Goal: Transaction & Acquisition: Purchase product/service

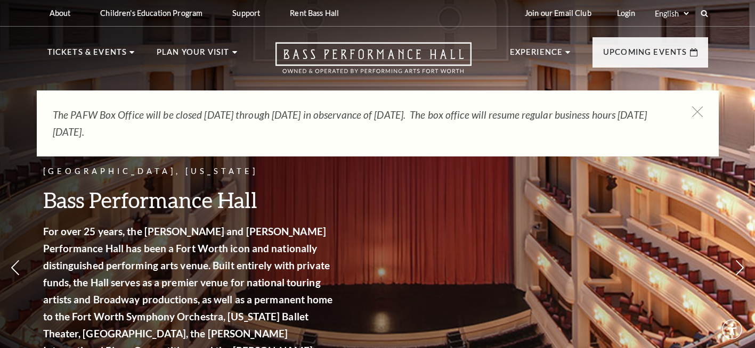
click at [381, 210] on div "Fort Worth, Texas Bass Performance Hall For over 25 years, the Nancy Lee and Pe…" at bounding box center [377, 234] width 755 height 480
click at [701, 113] on icon at bounding box center [696, 111] width 13 height 13
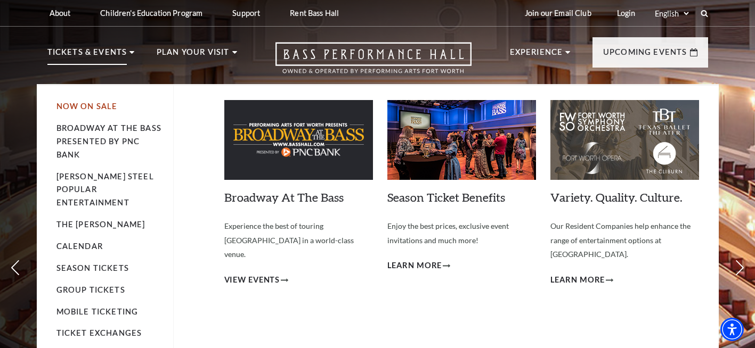
click at [109, 108] on link "Now On Sale" at bounding box center [86, 106] width 61 height 9
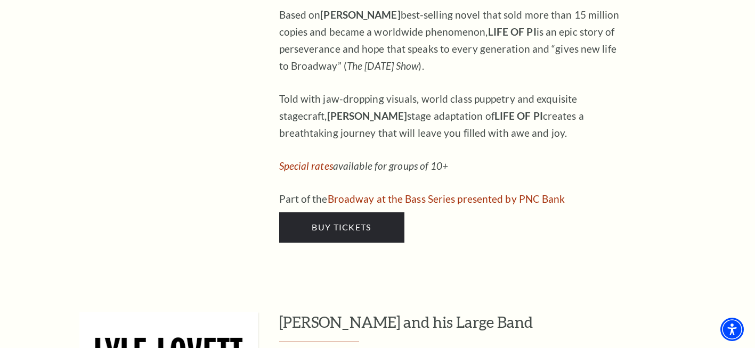
scroll to position [1491, 0]
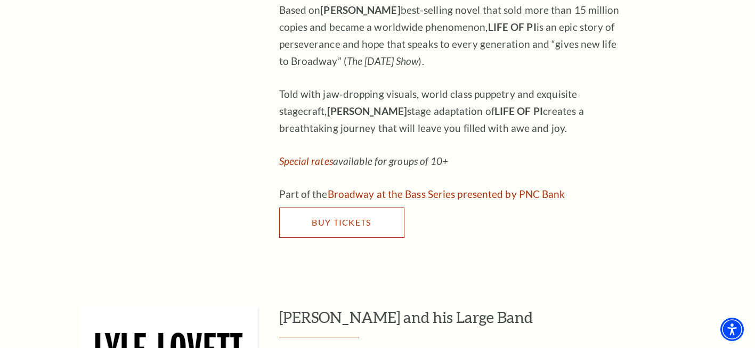
click at [313, 217] on span "Buy Tickets" at bounding box center [341, 222] width 59 height 10
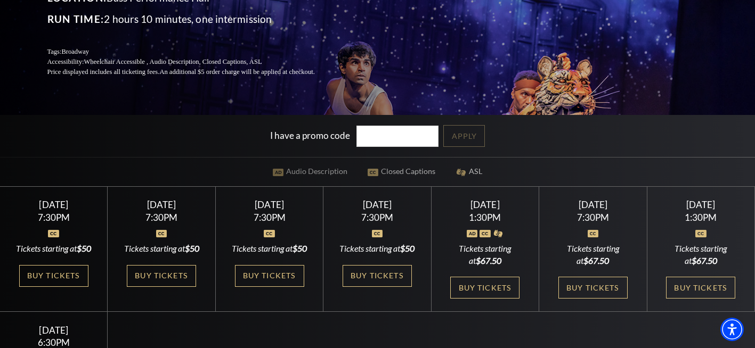
scroll to position [160, 0]
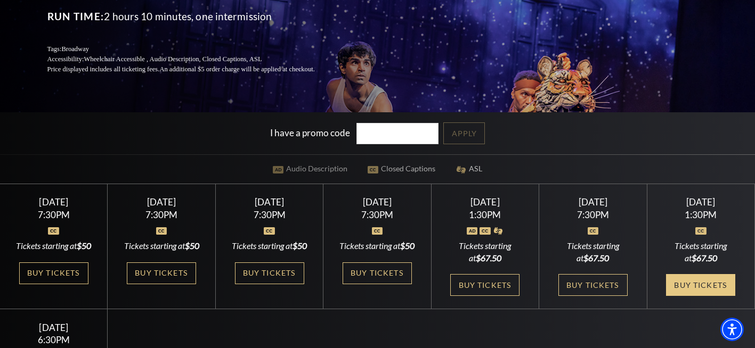
click at [690, 296] on link "Buy Tickets" at bounding box center [700, 285] width 69 height 22
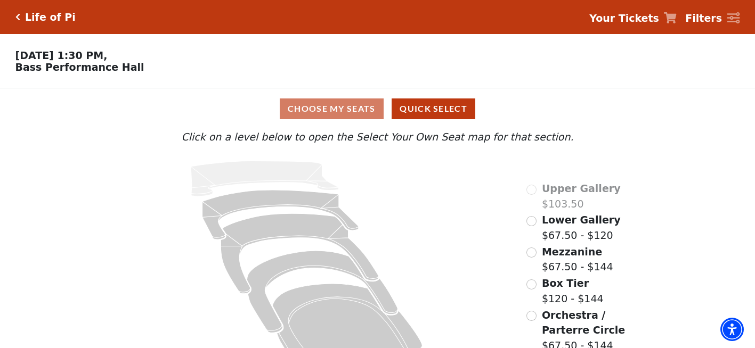
click at [15, 18] on icon "Click here to go back to filters" at bounding box center [17, 16] width 5 height 7
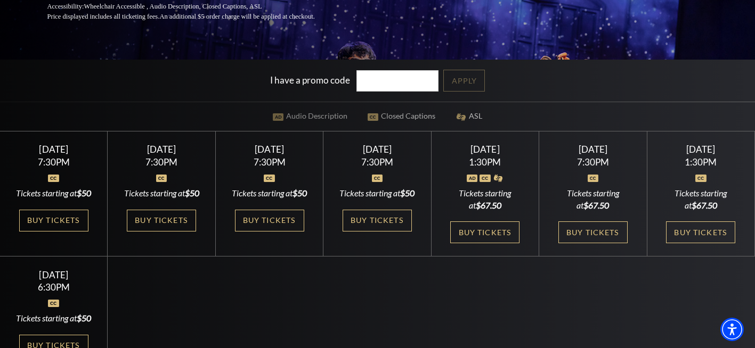
scroll to position [213, 0]
click at [696, 243] on link "Buy Tickets" at bounding box center [700, 232] width 69 height 22
click at [691, 243] on link "Buy Tickets" at bounding box center [700, 232] width 69 height 22
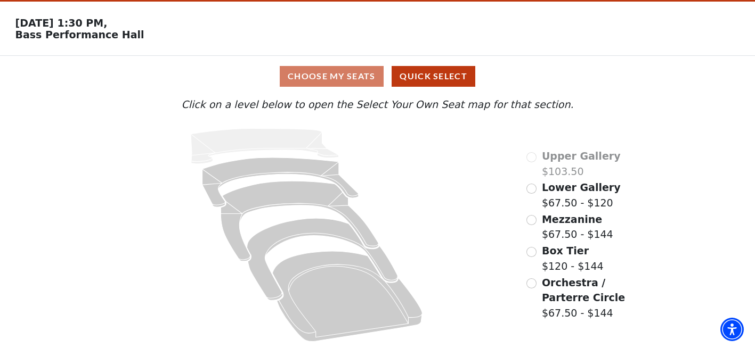
scroll to position [36, 0]
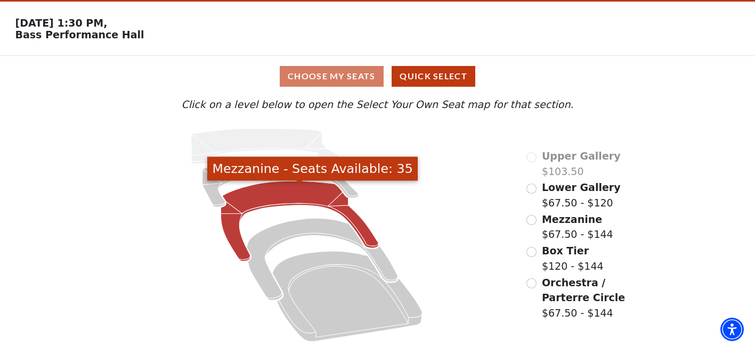
click at [284, 194] on icon "Mezzanine - Seats Available: 35" at bounding box center [300, 221] width 158 height 80
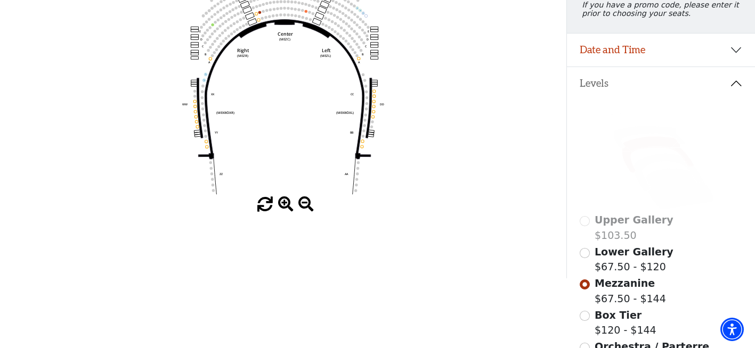
scroll to position [160, 0]
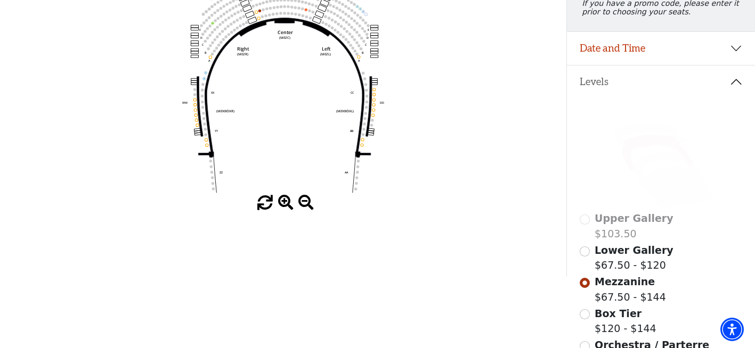
click at [287, 206] on span at bounding box center [285, 202] width 15 height 15
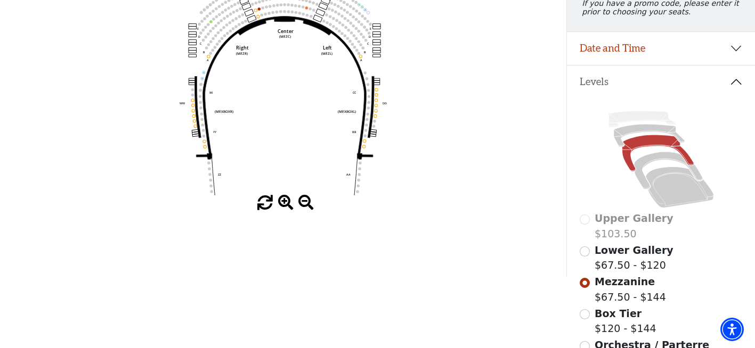
click at [283, 205] on span at bounding box center [285, 202] width 15 height 15
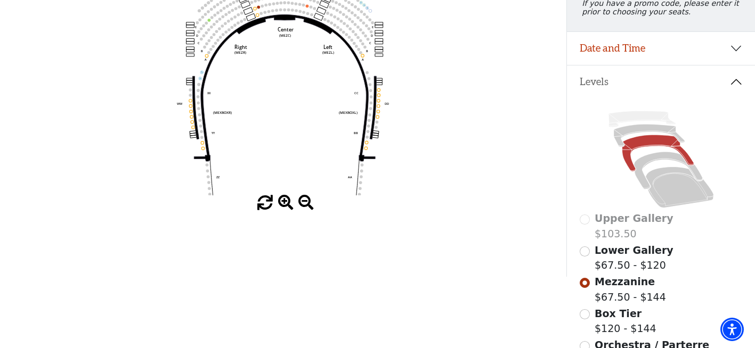
click at [283, 205] on span at bounding box center [285, 202] width 15 height 15
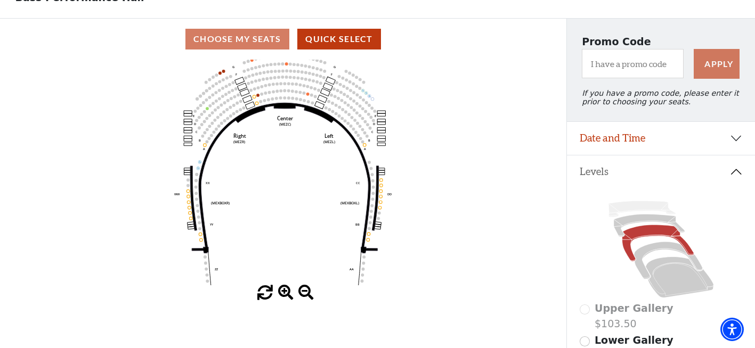
scroll to position [0, 0]
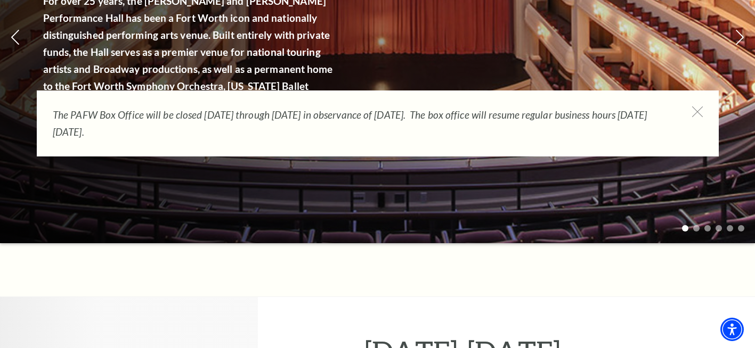
scroll to position [213, 0]
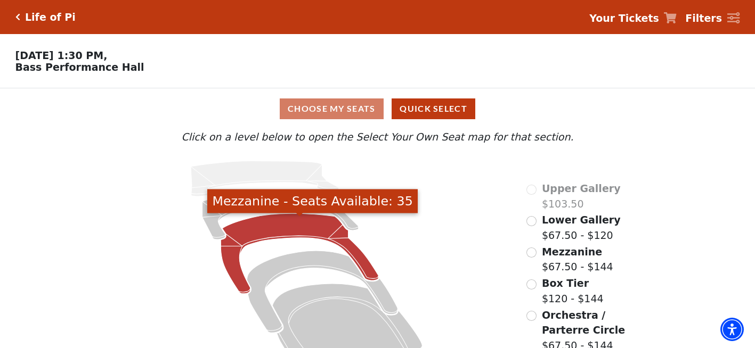
click at [264, 234] on icon "Mezzanine - Seats Available: 35" at bounding box center [300, 254] width 158 height 80
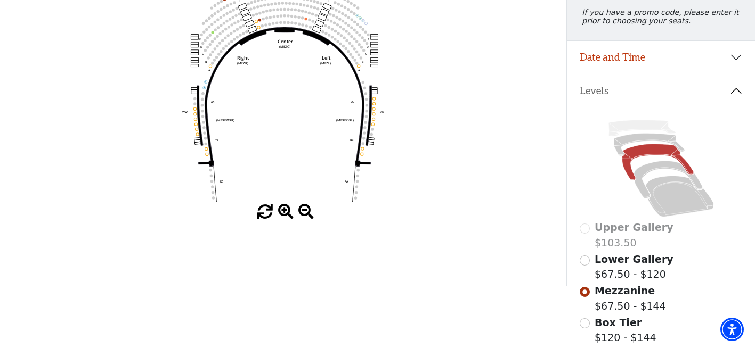
scroll to position [156, 0]
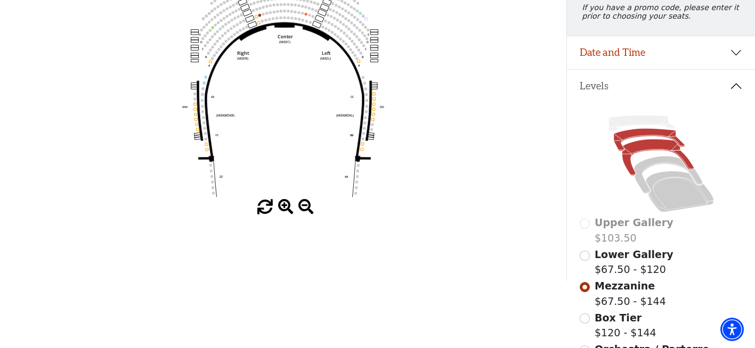
click at [650, 141] on icon at bounding box center [649, 140] width 71 height 22
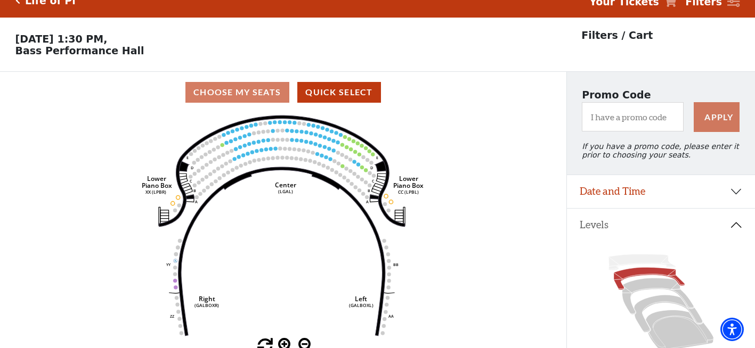
scroll to position [49, 0]
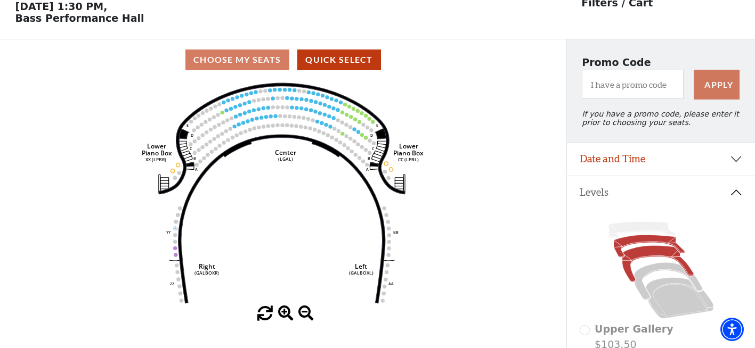
click at [638, 263] on icon at bounding box center [657, 264] width 71 height 36
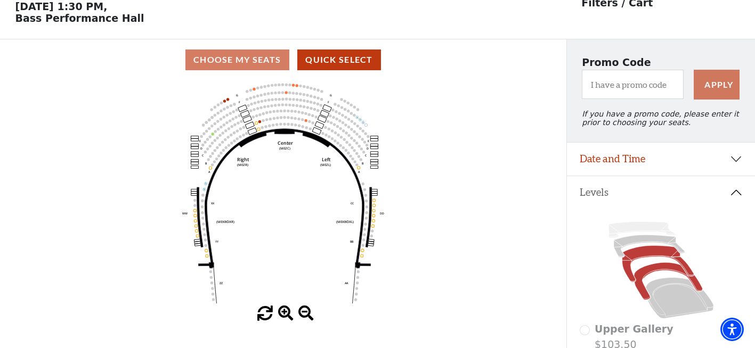
click at [652, 273] on icon at bounding box center [668, 281] width 69 height 37
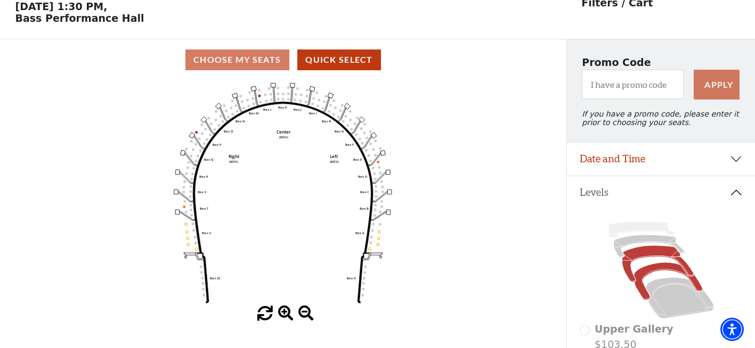
click at [648, 259] on icon at bounding box center [657, 264] width 71 height 36
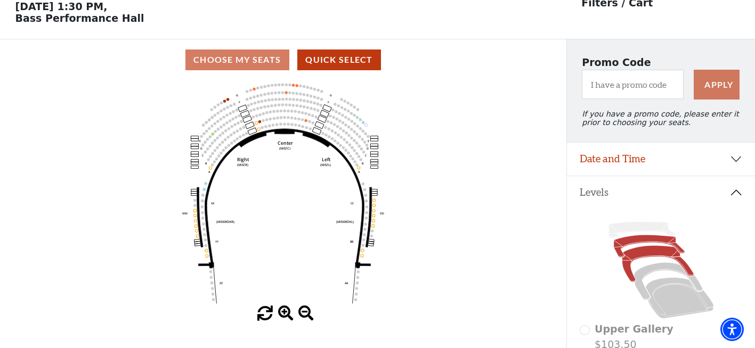
click at [642, 246] on icon at bounding box center [649, 246] width 71 height 22
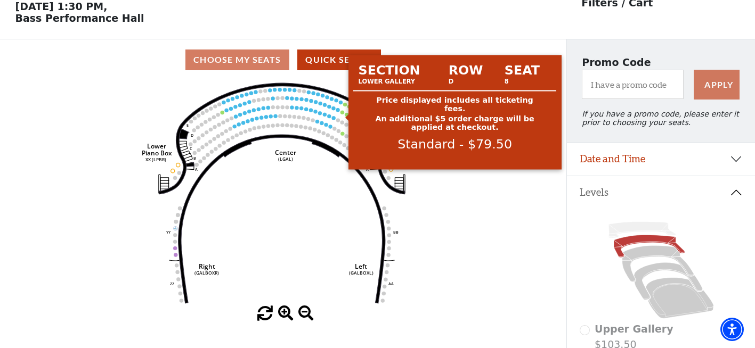
click at [342, 114] on circle at bounding box center [342, 112] width 4 height 4
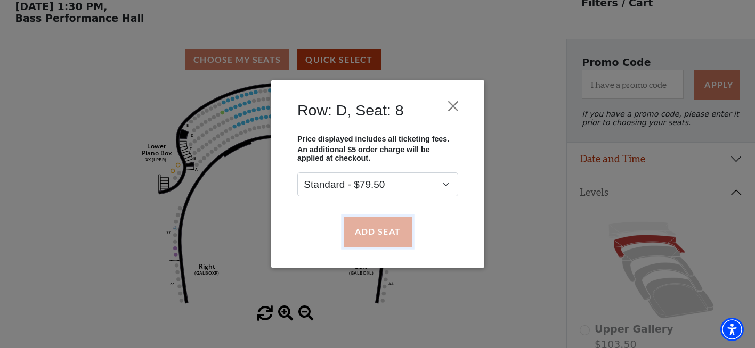
click at [391, 235] on button "Add Seat" at bounding box center [377, 232] width 68 height 30
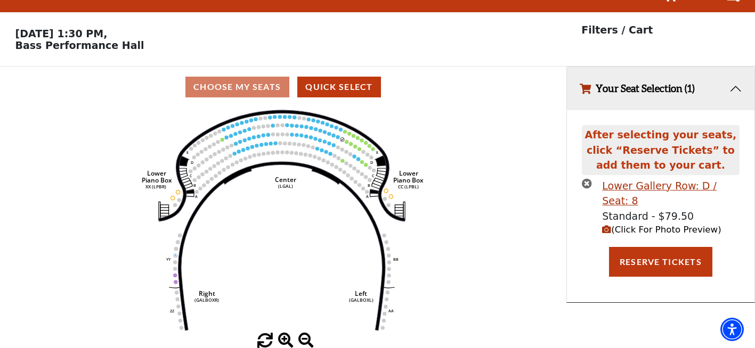
scroll to position [0, 0]
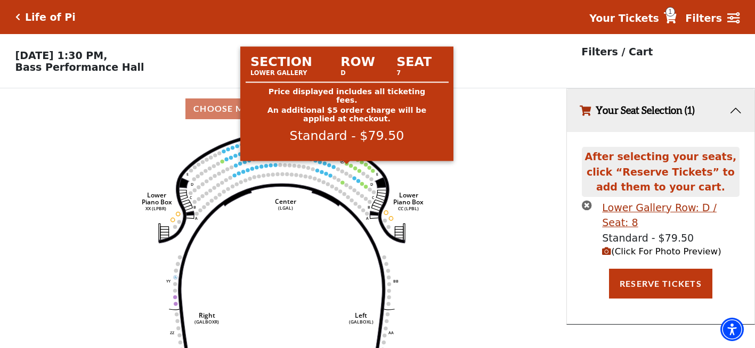
click at [347, 166] on circle at bounding box center [347, 164] width 4 height 4
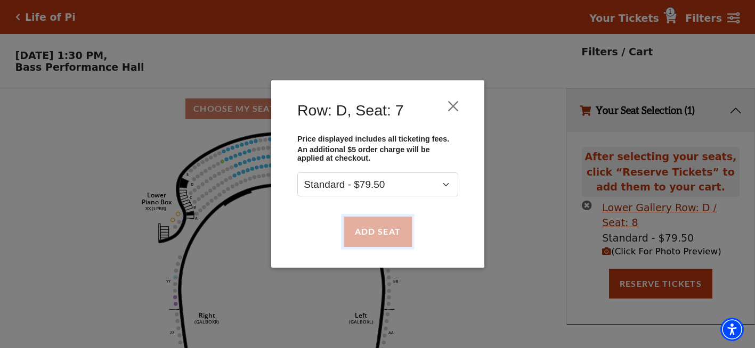
click at [384, 238] on button "Add Seat" at bounding box center [377, 232] width 68 height 30
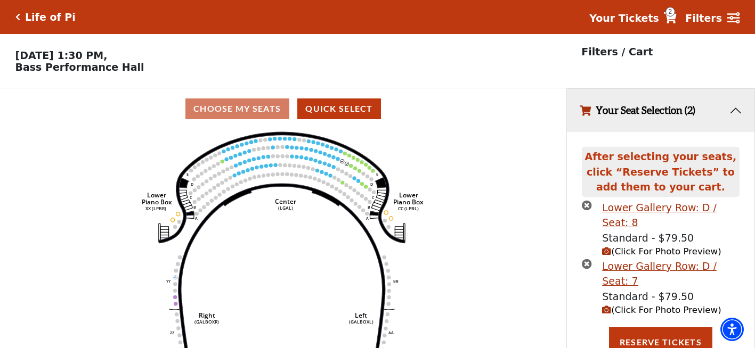
click at [647, 247] on span "(Click For Photo Preview)" at bounding box center [661, 252] width 119 height 10
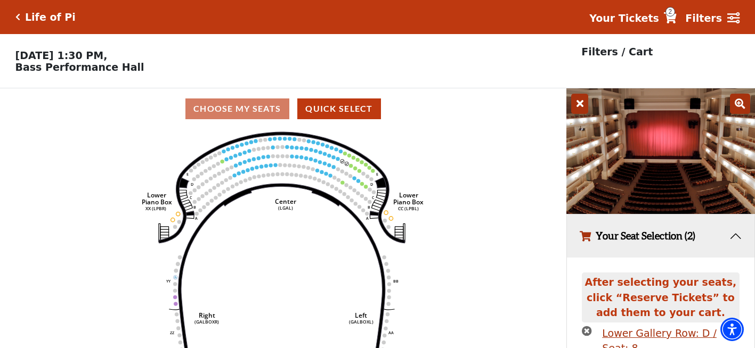
click at [733, 240] on button "Your Seat Selection (2)" at bounding box center [660, 236] width 187 height 43
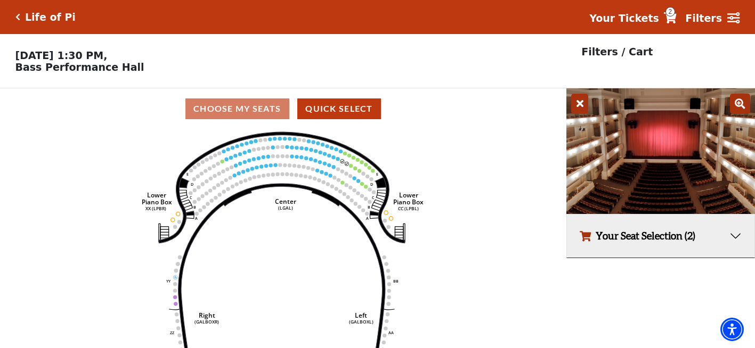
click at [675, 14] on span "2" at bounding box center [670, 12] width 10 height 10
click at [676, 17] on icon at bounding box center [670, 17] width 13 height 11
click at [589, 238] on icon "button" at bounding box center [585, 236] width 11 height 10
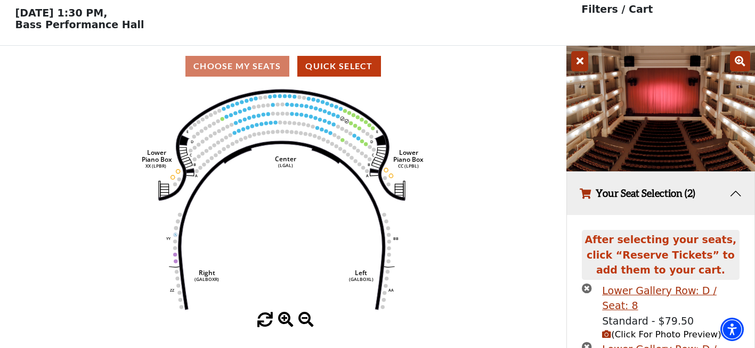
scroll to position [134, 0]
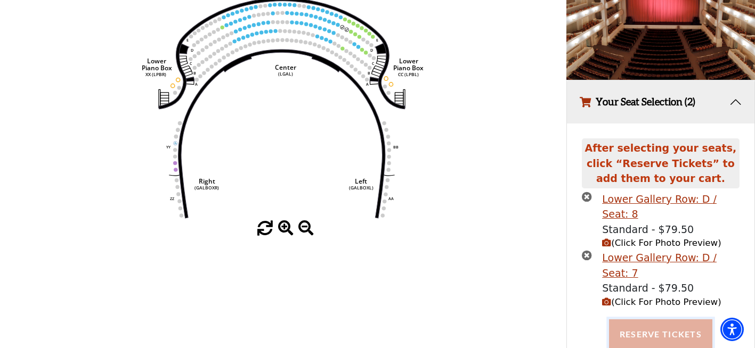
click at [640, 320] on button "Reserve Tickets" at bounding box center [660, 335] width 103 height 30
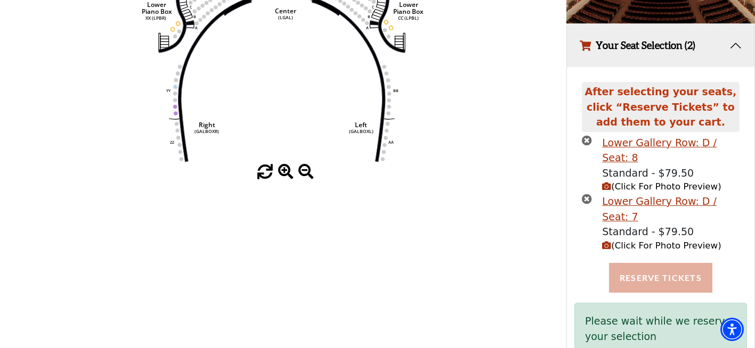
scroll to position [196, 0]
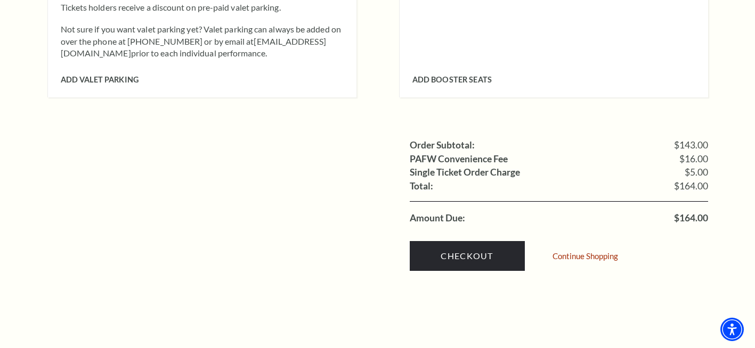
scroll to position [1012, 0]
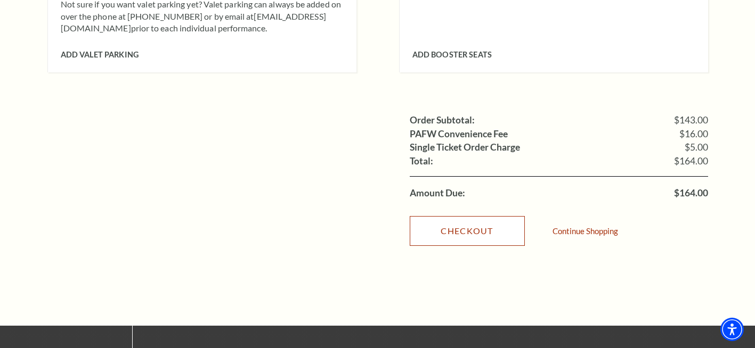
click at [493, 216] on link "Checkout" at bounding box center [467, 231] width 115 height 30
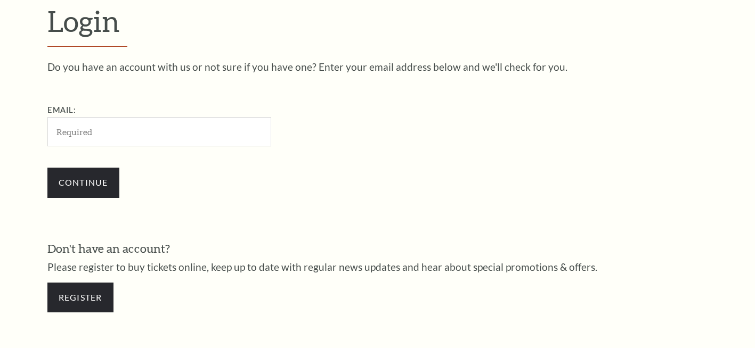
scroll to position [304, 0]
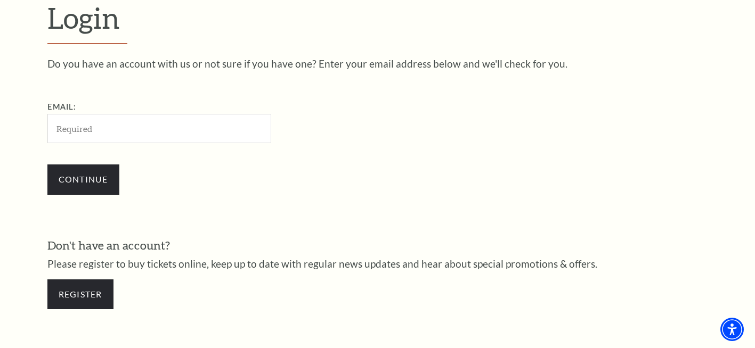
click at [113, 128] on input "Email:" at bounding box center [159, 128] width 224 height 29
type input "ser63ff@gmail.com"
drag, startPoint x: 141, startPoint y: 129, endPoint x: 26, endPoint y: 123, distance: 115.2
click at [26, 123] on form "Login Do you have an account with us or not sure if you have one? Enter your em…" at bounding box center [377, 160] width 755 height 459
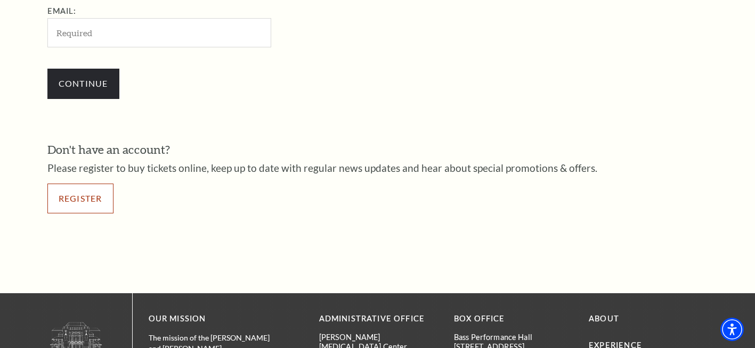
scroll to position [357, 0]
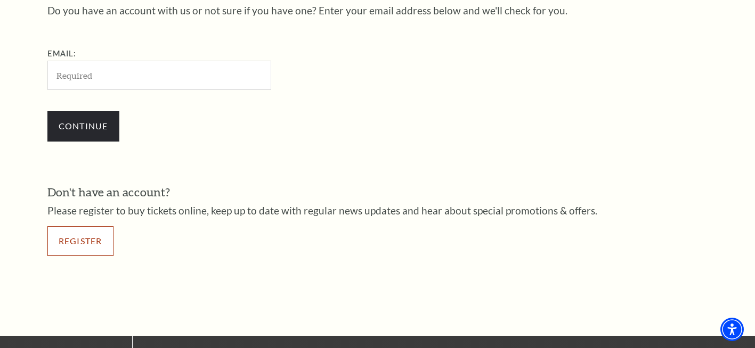
click at [104, 242] on link "Register" at bounding box center [80, 241] width 66 height 30
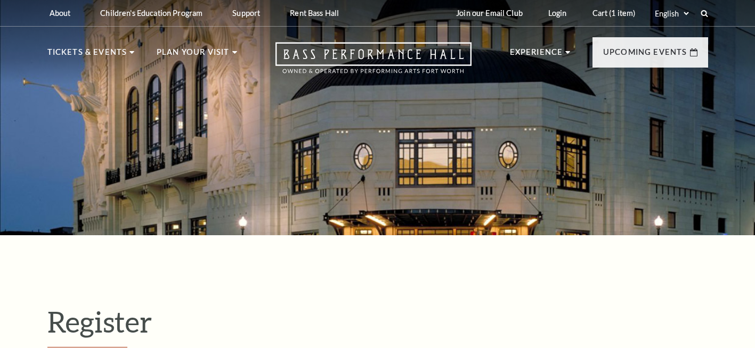
select select "1"
select select "[GEOGRAPHIC_DATA]"
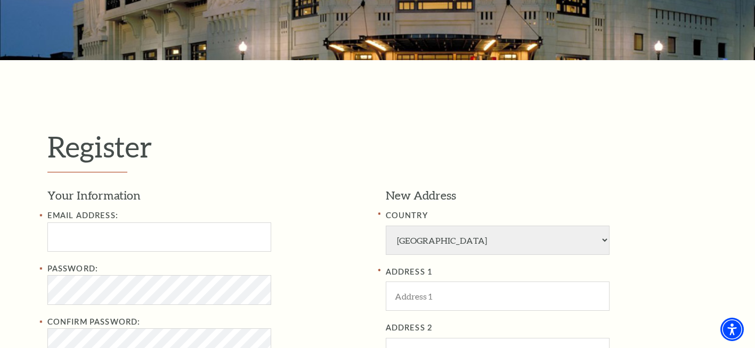
scroll to position [213, 0]
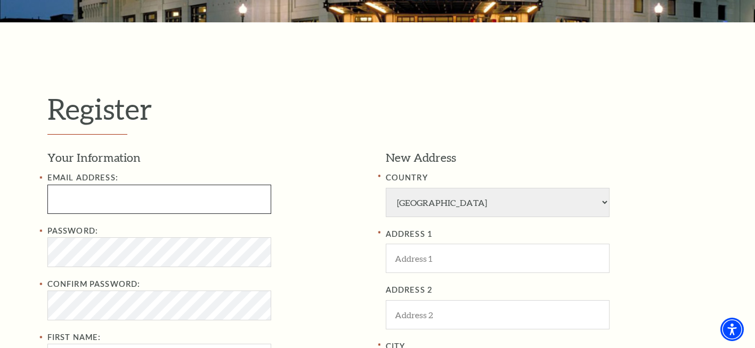
click at [143, 203] on input "Email Address:" at bounding box center [159, 199] width 224 height 29
type input "[EMAIL_ADDRESS][DOMAIN_NAME]"
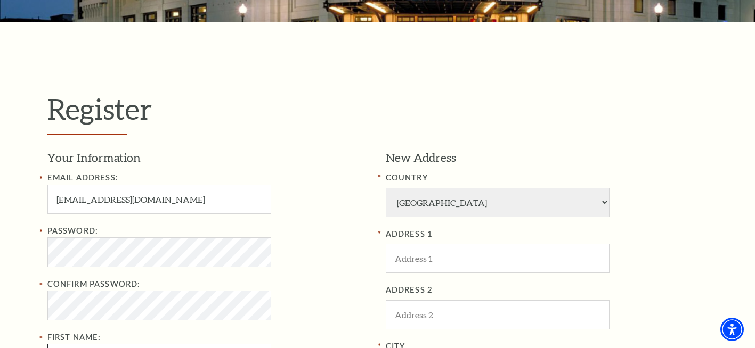
type input "[PERSON_NAME]"
type input "slabrake09@gmail.com"
type input "Corpus Christi"
drag, startPoint x: 155, startPoint y: 198, endPoint x: 35, endPoint y: 206, distance: 120.1
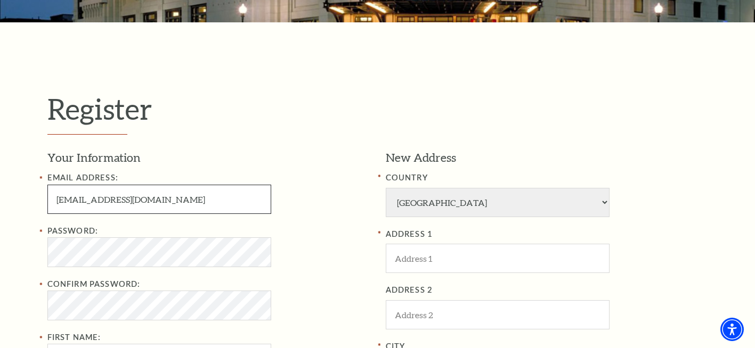
click at [35, 206] on div "Register Your Information Email Address: slabrake09@gmail.com Password: Confirm…" at bounding box center [377, 347] width 755 height 650
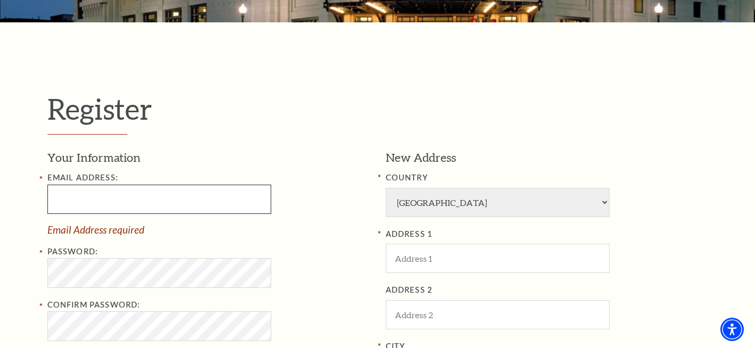
click at [114, 204] on input "Email Address:" at bounding box center [159, 199] width 224 height 29
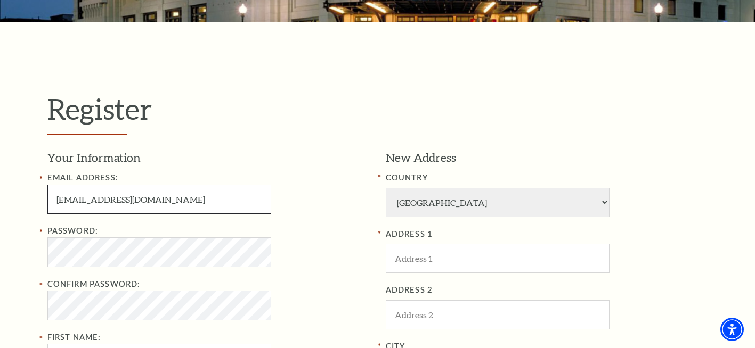
drag, startPoint x: 149, startPoint y: 202, endPoint x: 62, endPoint y: 199, distance: 86.4
click at [60, 201] on input "slabrake09@gmail.com" at bounding box center [159, 199] width 224 height 29
type input "ser63ff@gmail.com"
click at [249, 121] on h1 "Register" at bounding box center [377, 114] width 660 height 44
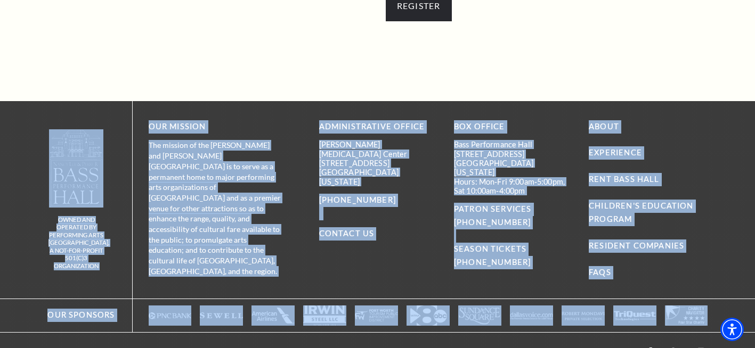
drag, startPoint x: 402, startPoint y: 376, endPoint x: 591, endPoint y: 376, distance: 189.1
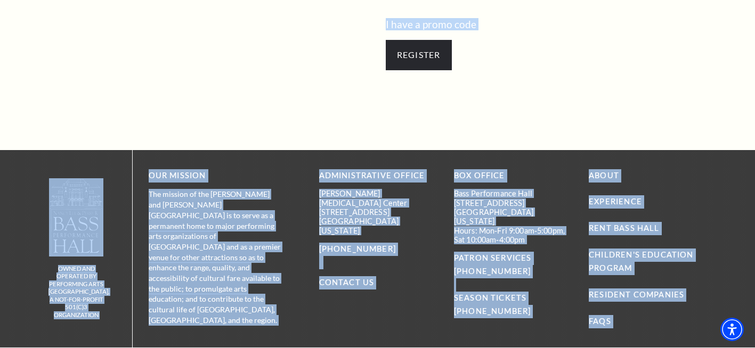
scroll to position [518, 0]
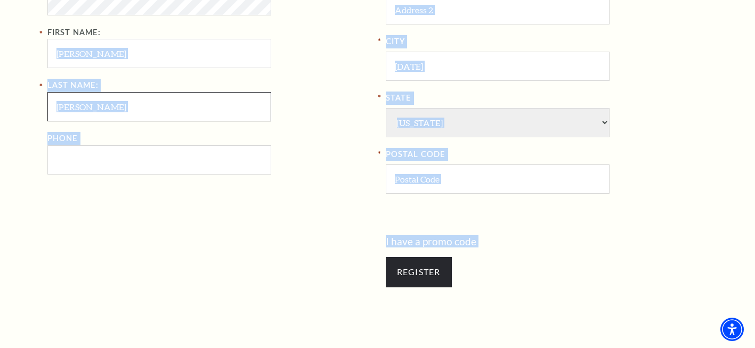
click at [158, 114] on input "LaBrake" at bounding box center [159, 106] width 224 height 29
click at [146, 234] on div "Your Information Email Address: ser63ff@gmail.com Password: Confirm Password: F…" at bounding box center [212, 40] width 330 height 392
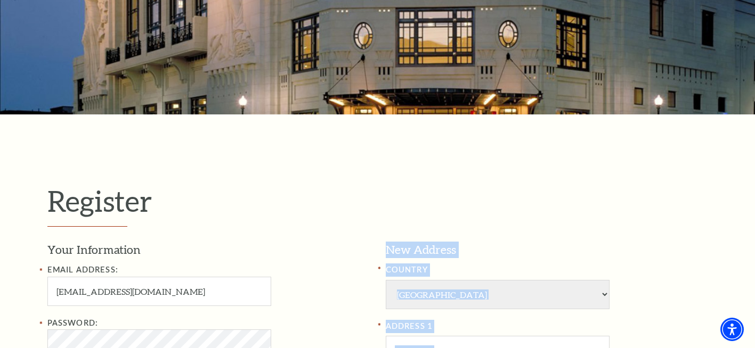
scroll to position [199, 0]
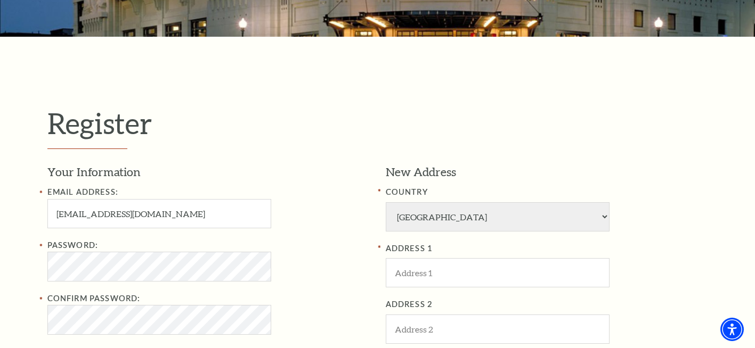
drag, startPoint x: 291, startPoint y: 134, endPoint x: 287, endPoint y: 146, distance: 13.5
click at [291, 137] on h1 "Register" at bounding box center [377, 128] width 660 height 44
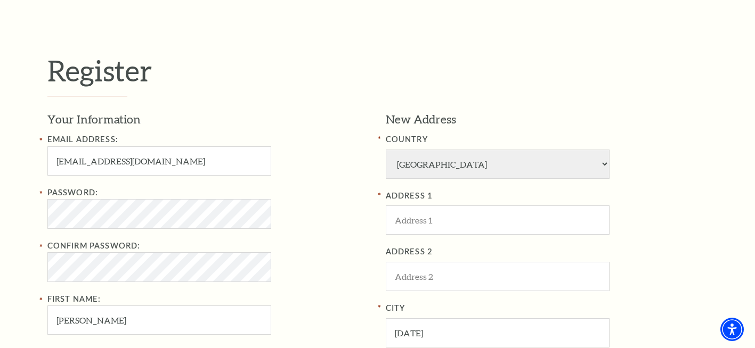
scroll to position [252, 0]
click at [453, 221] on input "ADDRESS 1" at bounding box center [498, 219] width 224 height 29
type input "6900 Scarlett Way"
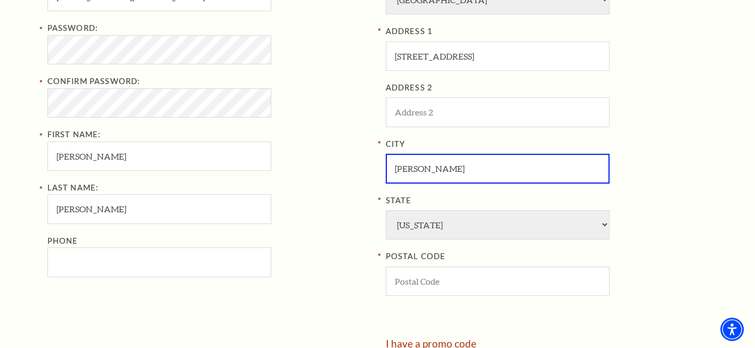
scroll to position [412, 0]
type input "Godley"
click at [418, 283] on input "POSTAL CODE" at bounding box center [498, 280] width 224 height 29
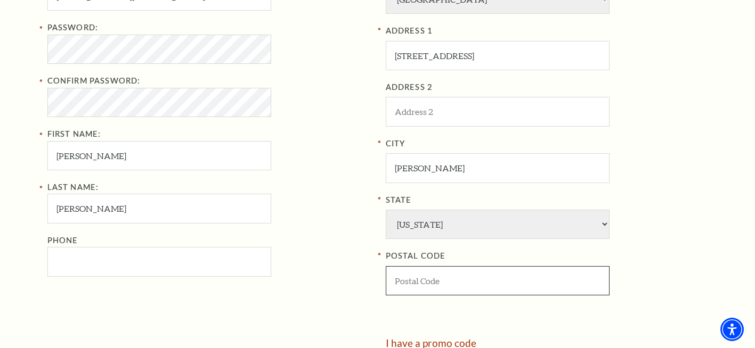
type input "76044"
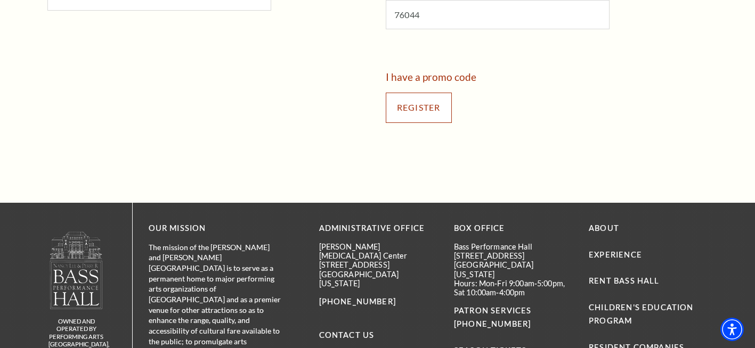
click at [417, 109] on input "Register" at bounding box center [419, 108] width 66 height 30
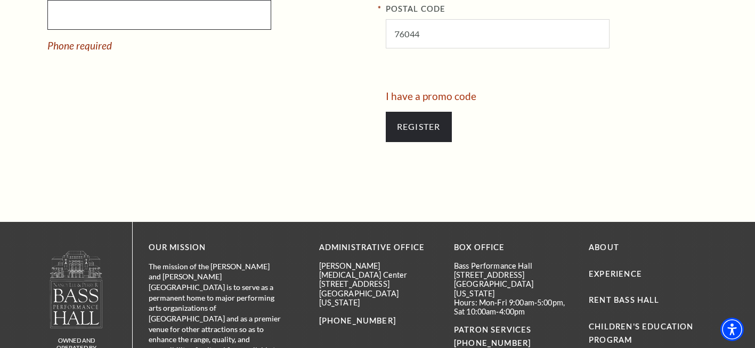
click at [95, 18] on input "Phone" at bounding box center [159, 14] width 224 height 29
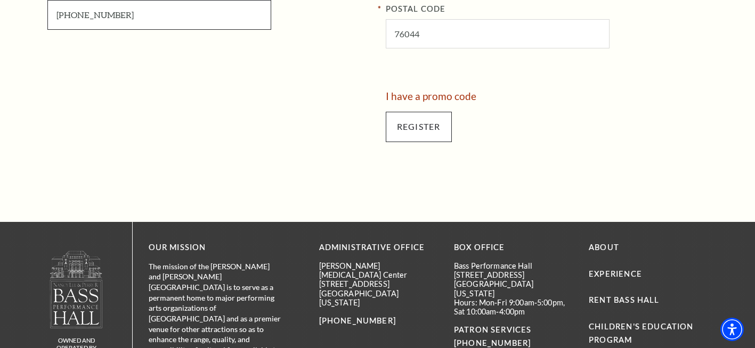
type input "909-633-9530"
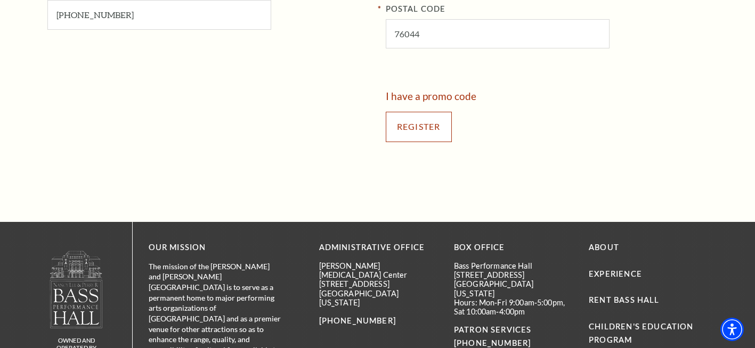
click at [406, 126] on input "Register" at bounding box center [419, 127] width 66 height 30
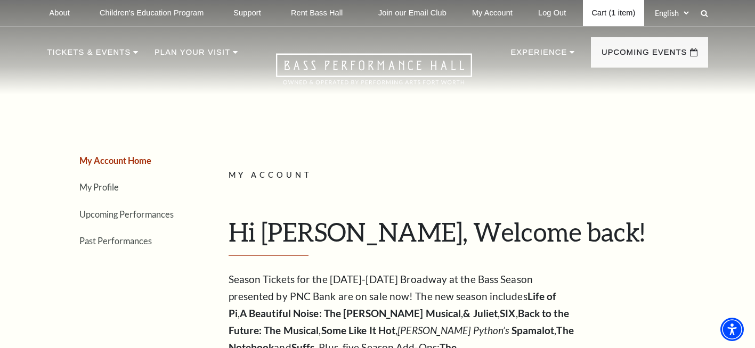
click at [607, 14] on link "Cart (1 item)" at bounding box center [613, 13] width 61 height 26
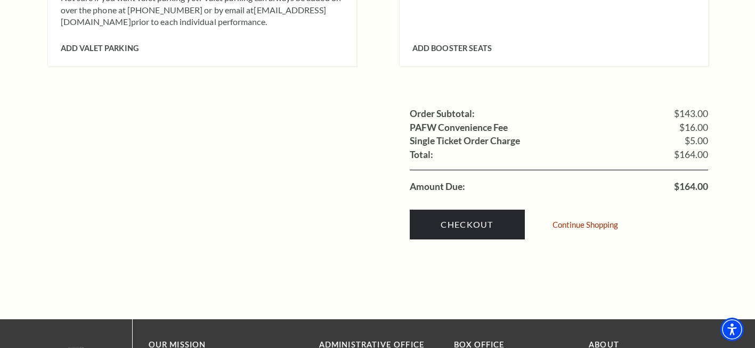
scroll to position [1065, 0]
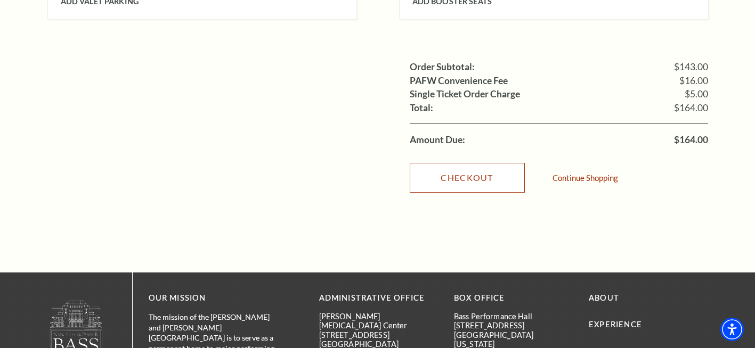
click at [468, 163] on link "Checkout" at bounding box center [467, 178] width 115 height 30
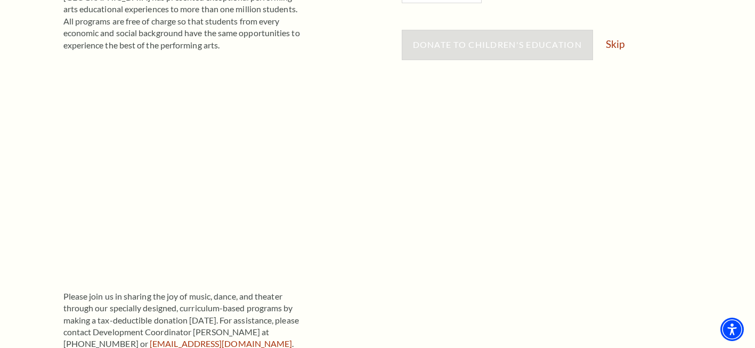
scroll to position [320, 0]
click at [621, 46] on link "Skip" at bounding box center [615, 43] width 19 height 10
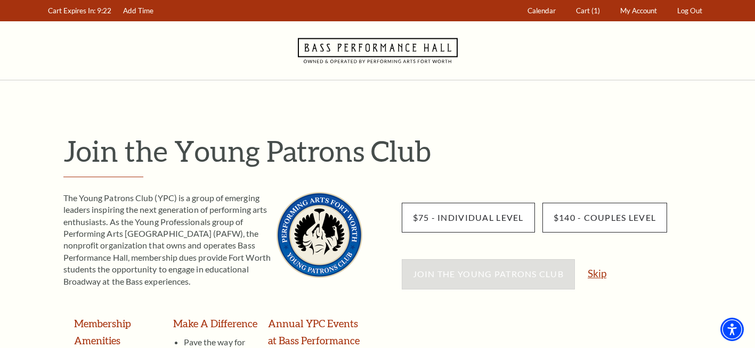
click at [599, 276] on link "Skip" at bounding box center [597, 273] width 19 height 10
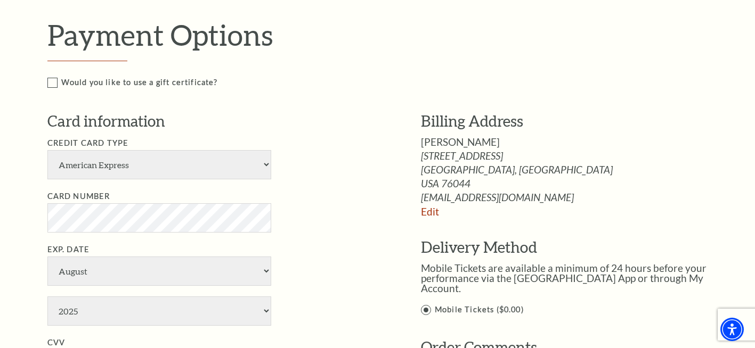
scroll to position [479, 0]
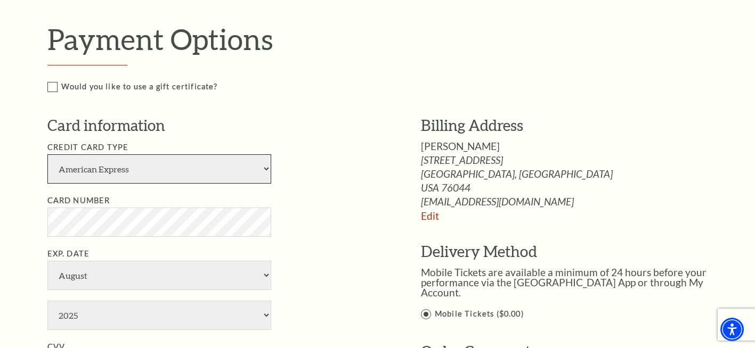
click at [266, 166] on select "American Express Visa Master Card Discover" at bounding box center [159, 168] width 224 height 29
select select "24"
click at [47, 154] on select "American Express Visa Master Card Discover" at bounding box center [159, 168] width 224 height 29
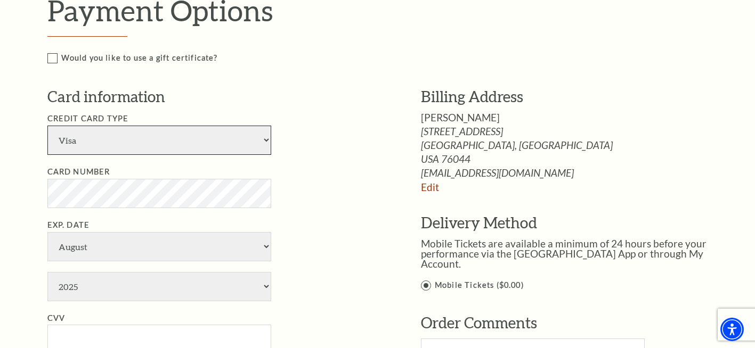
scroll to position [586, 0]
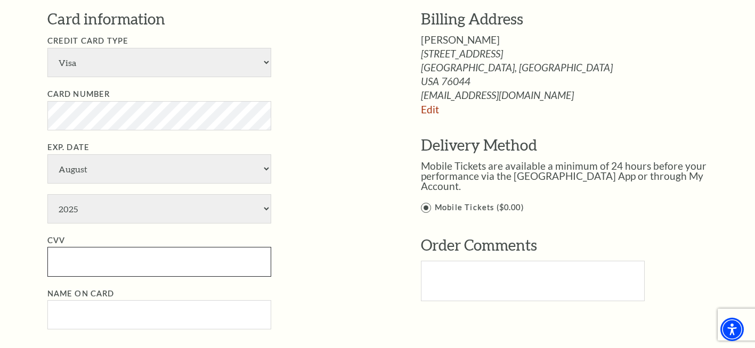
click at [206, 265] on input "CVV" at bounding box center [159, 261] width 224 height 29
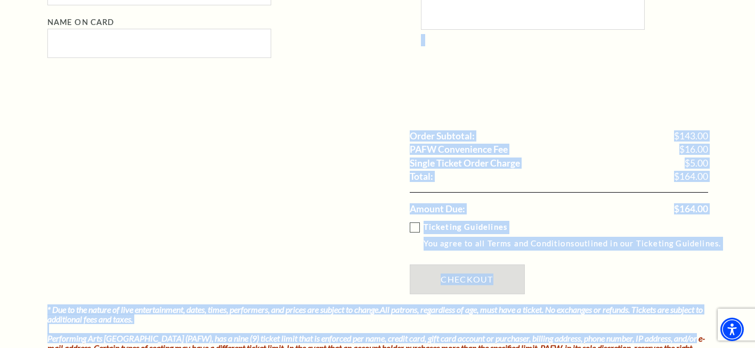
drag, startPoint x: 622, startPoint y: 107, endPoint x: 764, endPoint y: 376, distance: 303.8
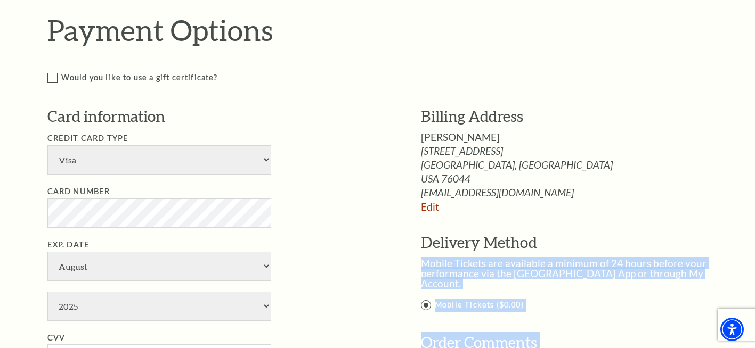
scroll to position [518, 0]
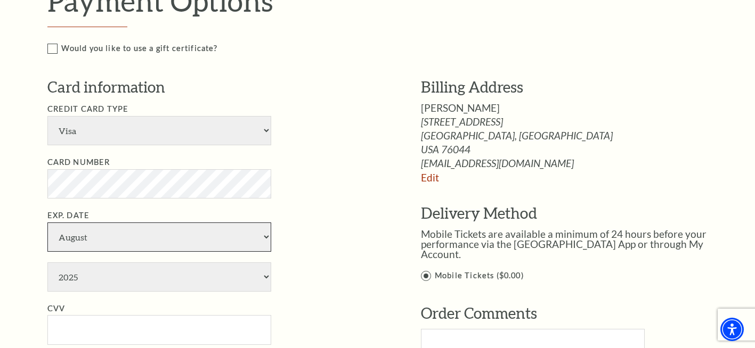
click at [254, 241] on select "January February March April May June July August September October November De…" at bounding box center [159, 237] width 224 height 29
select select "12"
click at [47, 223] on select "January February March April May June July August September October November De…" at bounding box center [159, 237] width 224 height 29
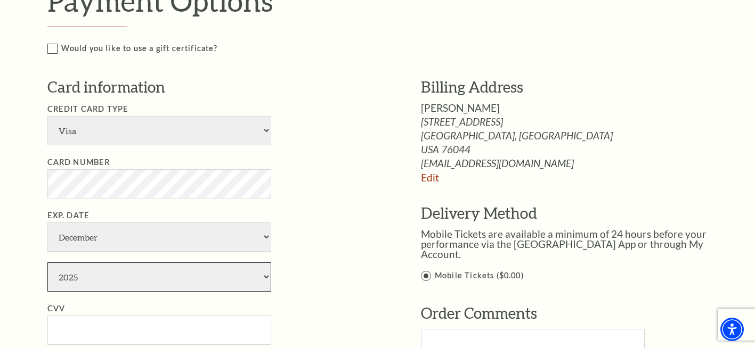
click at [264, 278] on select "2025 2026 2027 2028 2029 2030 2031 2032 2033 2034" at bounding box center [159, 277] width 224 height 29
select select "2029"
click at [47, 263] on select "2025 2026 2027 2028 2029 2030 2031 2032 2033 2034" at bounding box center [159, 277] width 224 height 29
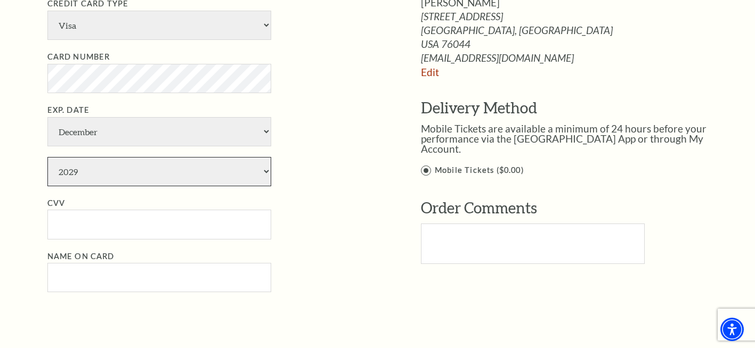
scroll to position [624, 0]
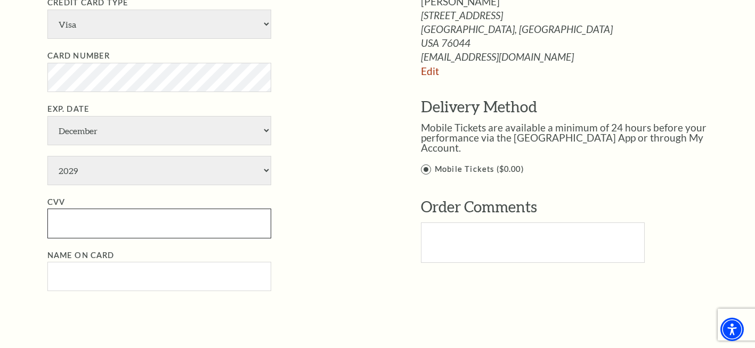
click at [105, 229] on input "CVV" at bounding box center [159, 223] width 224 height 29
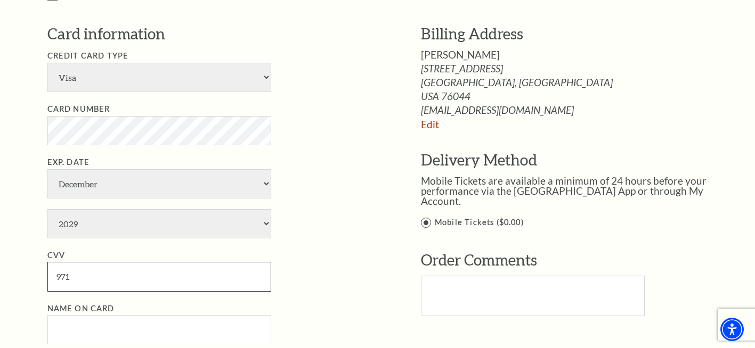
type input "971"
click at [113, 328] on input "Name on Card" at bounding box center [159, 329] width 224 height 29
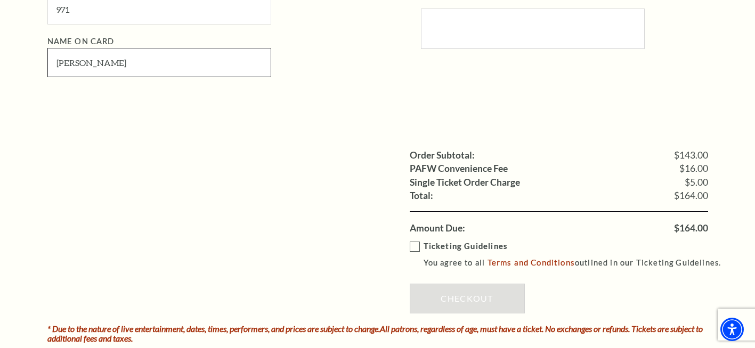
scroll to position [891, 0]
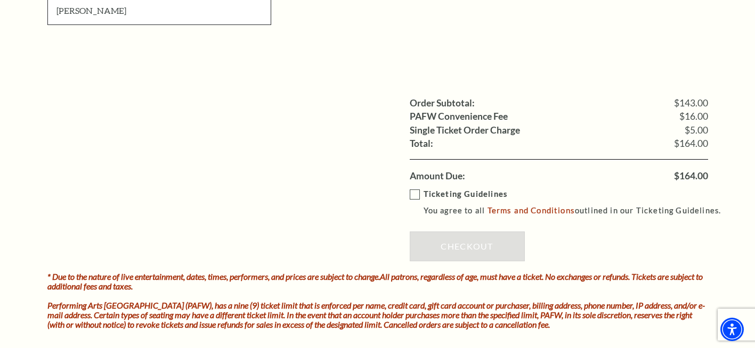
type input "[PERSON_NAME]"
click at [413, 195] on label "Ticketing Guidelines You agree to all Terms and Conditions outlined in our Tick…" at bounding box center [570, 202] width 321 height 29
click at [0, 0] on input "Ticketing Guidelines You agree to all Terms and Conditions outlined in our Tick…" at bounding box center [0, 0] width 0 height 0
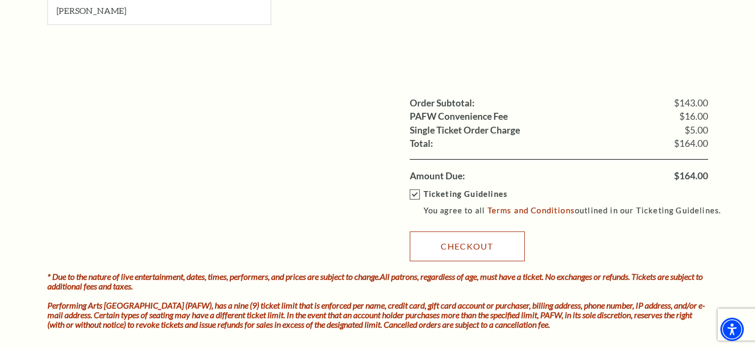
click at [484, 248] on link "Checkout" at bounding box center [467, 247] width 115 height 30
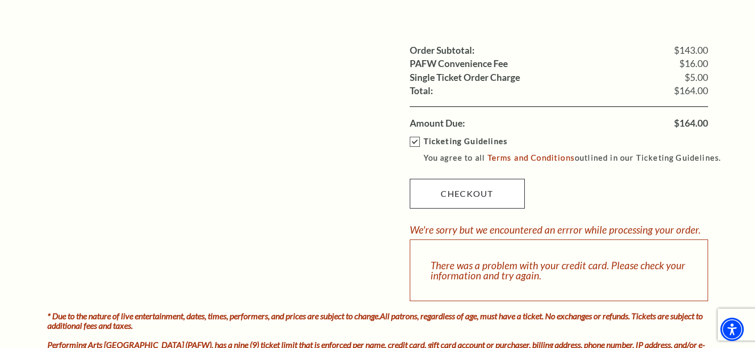
scroll to position [944, 0]
click at [451, 191] on link "Checkout" at bounding box center [467, 193] width 115 height 30
